Goal: Transaction & Acquisition: Purchase product/service

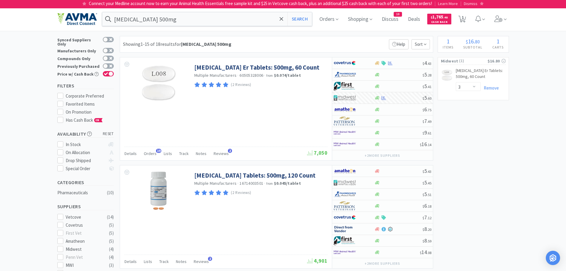
select select "3"
click at [505, 21] on span at bounding box center [500, 19] width 17 height 24
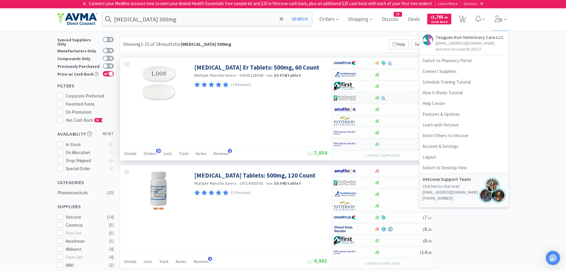
click at [426, 156] on link "Logout" at bounding box center [464, 157] width 89 height 11
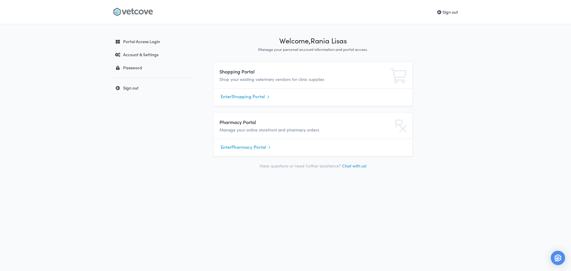
click at [242, 148] on link "Enter Pharmacy Portal" at bounding box center [313, 146] width 185 height 9
